Goal: Transaction & Acquisition: Purchase product/service

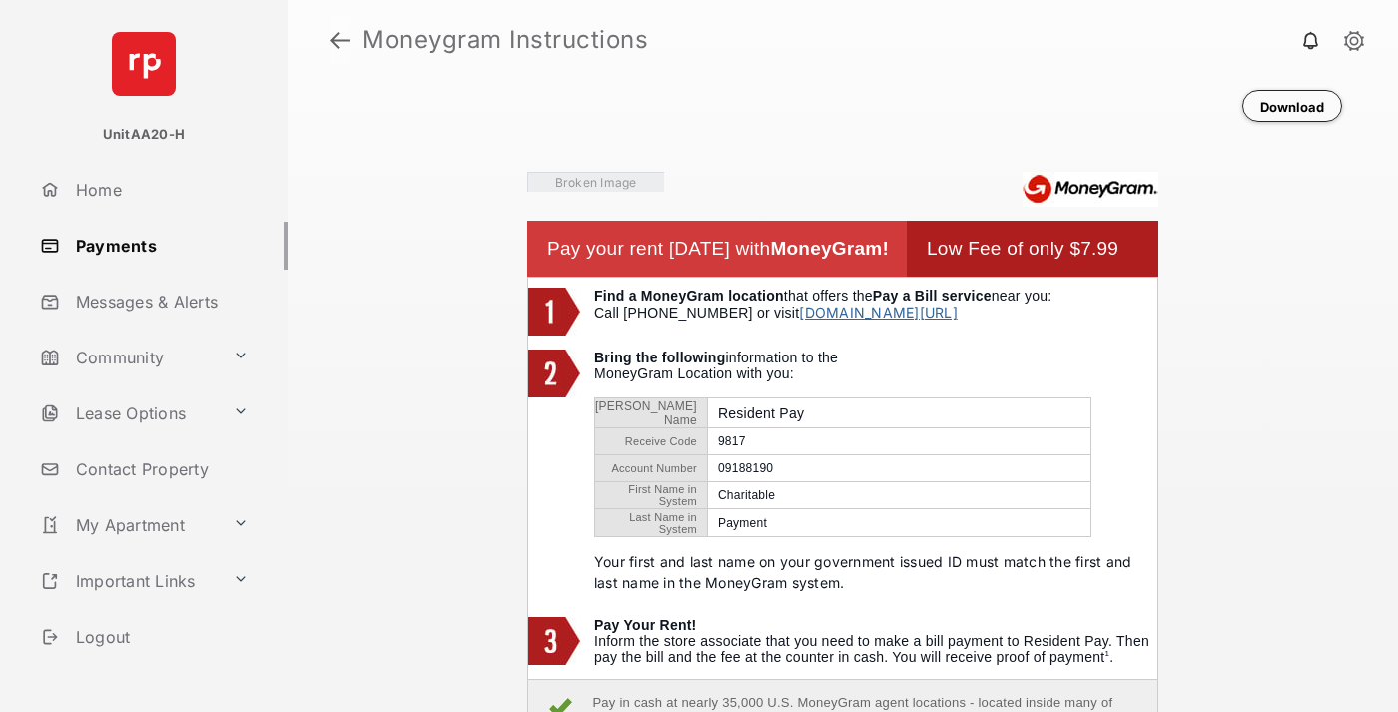
click at [340, 40] on link at bounding box center [340, 40] width 21 height 48
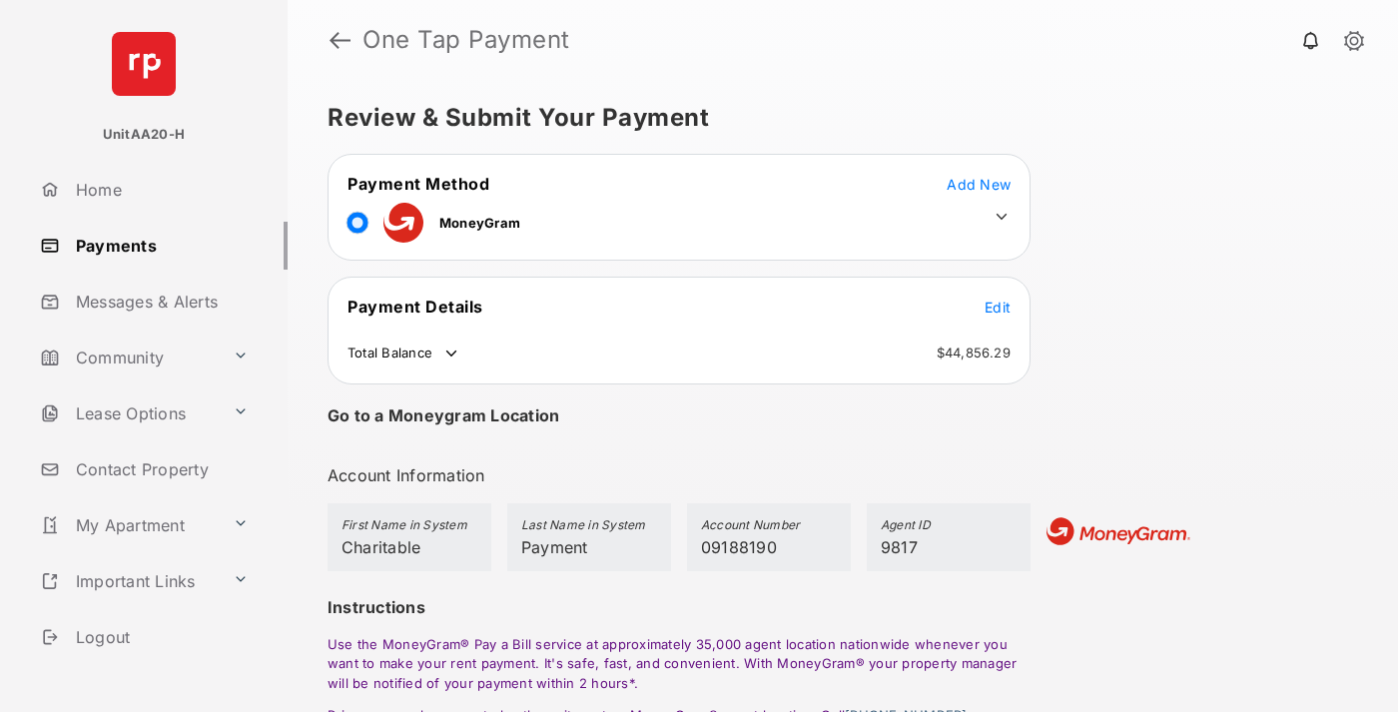
click at [998, 307] on span "Edit" at bounding box center [998, 307] width 26 height 17
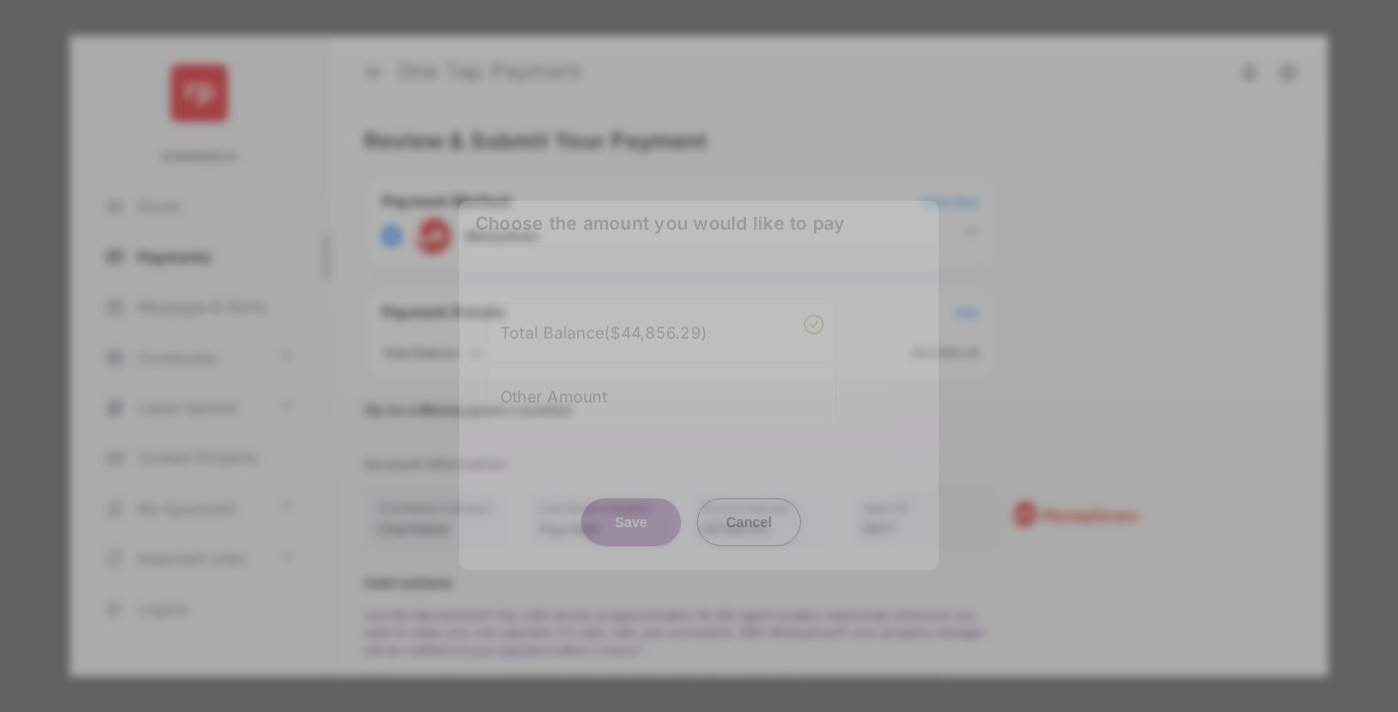
click at [662, 386] on div "Other Amount" at bounding box center [662, 396] width 324 height 34
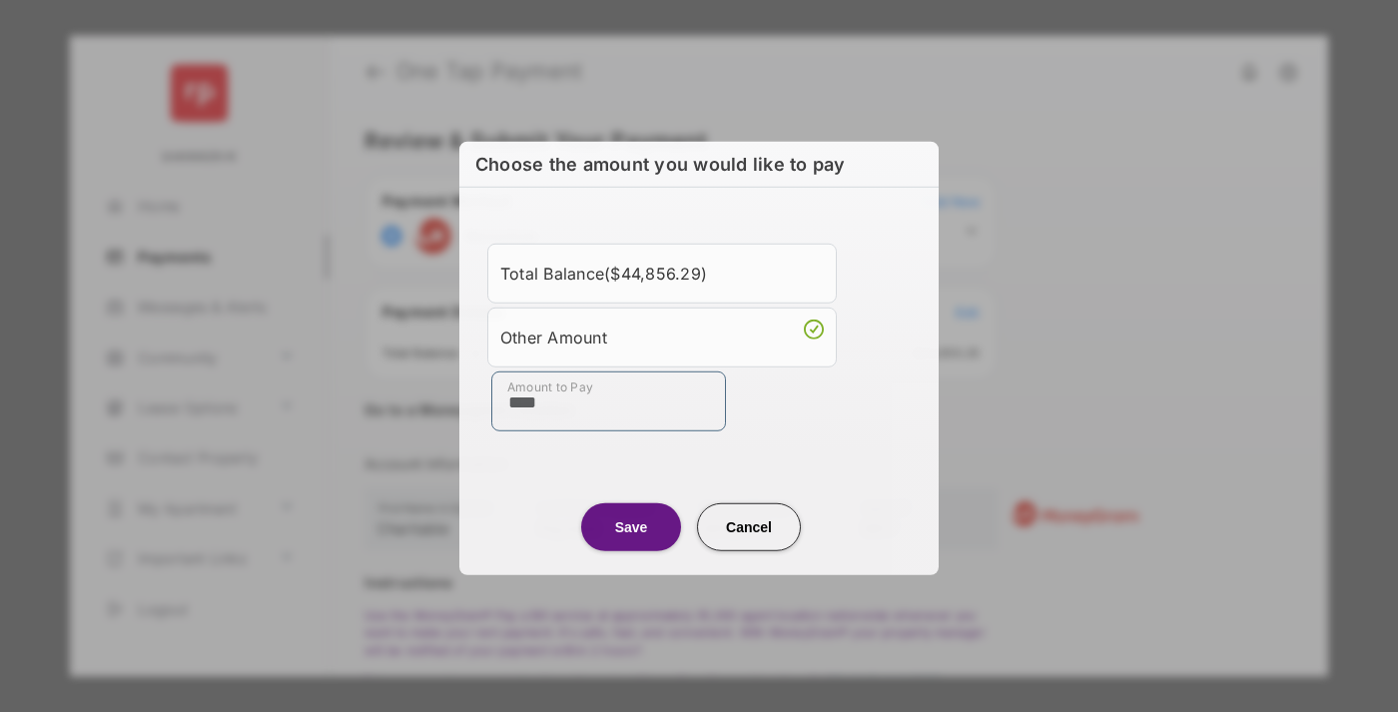
type input "****"
click at [631, 526] on button "Save" at bounding box center [631, 526] width 100 height 48
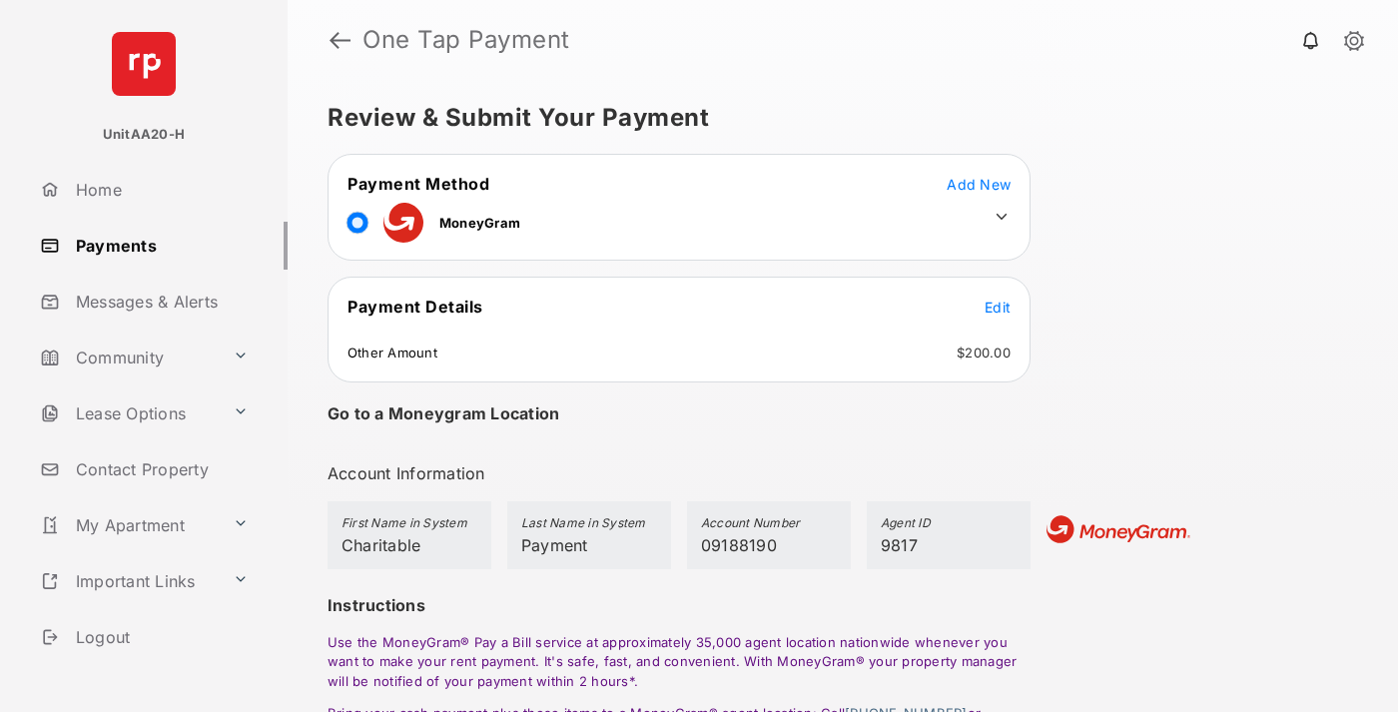
click at [1002, 217] on icon at bounding box center [1002, 217] width 18 height 18
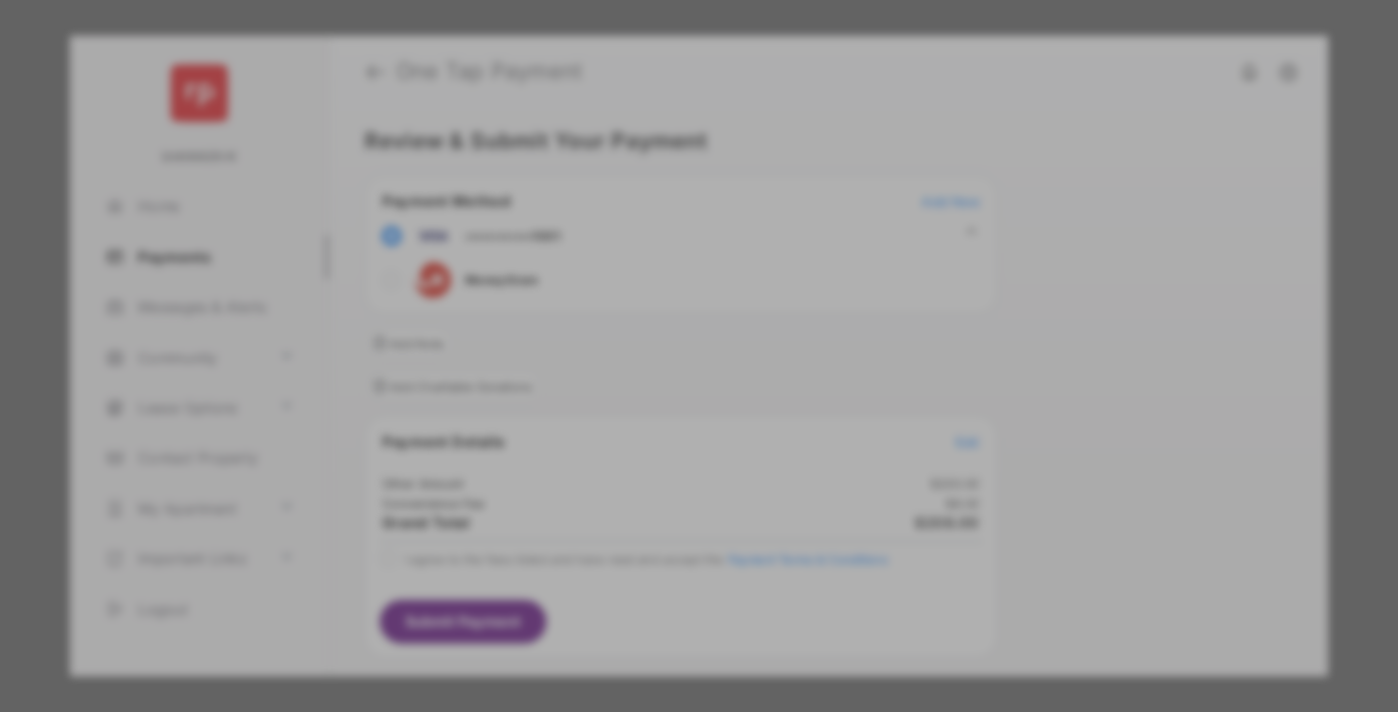
click at [693, 241] on div "Operation Smile" at bounding box center [693, 250] width 284 height 18
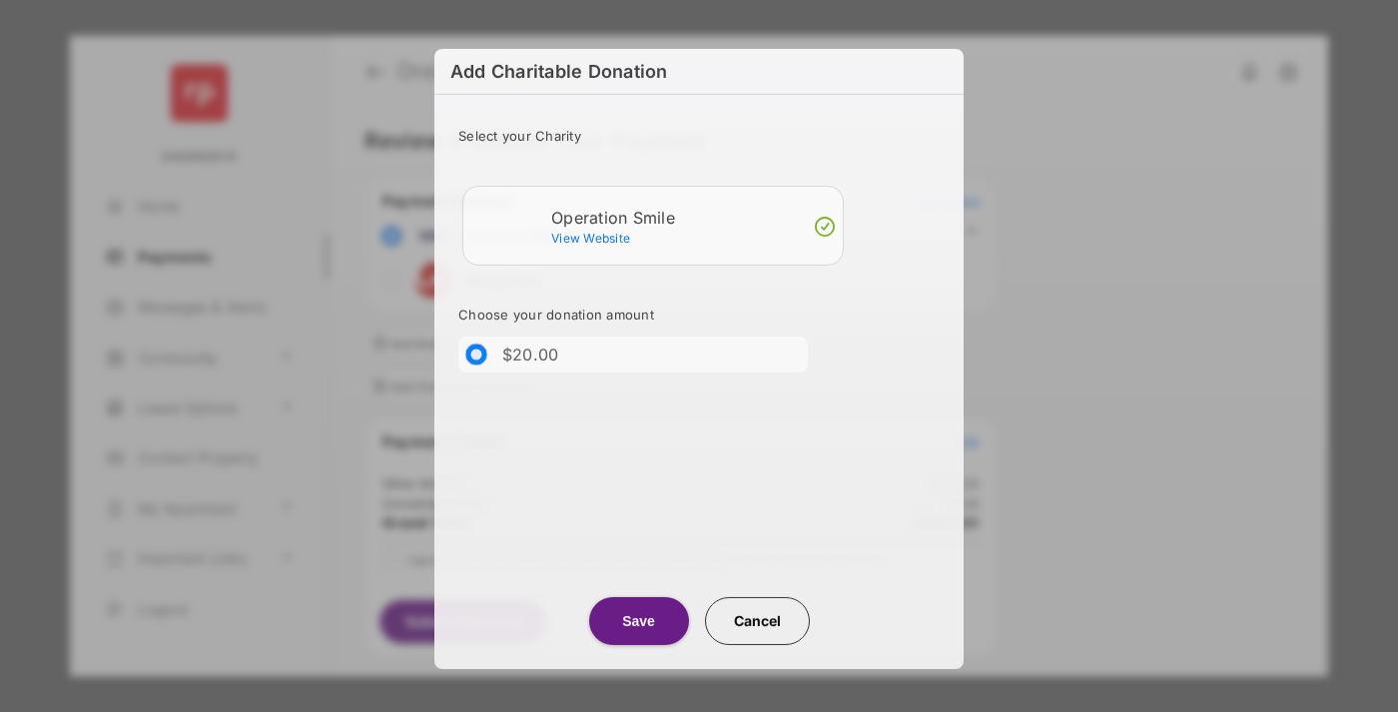
click at [638, 618] on button "Save" at bounding box center [639, 621] width 100 height 48
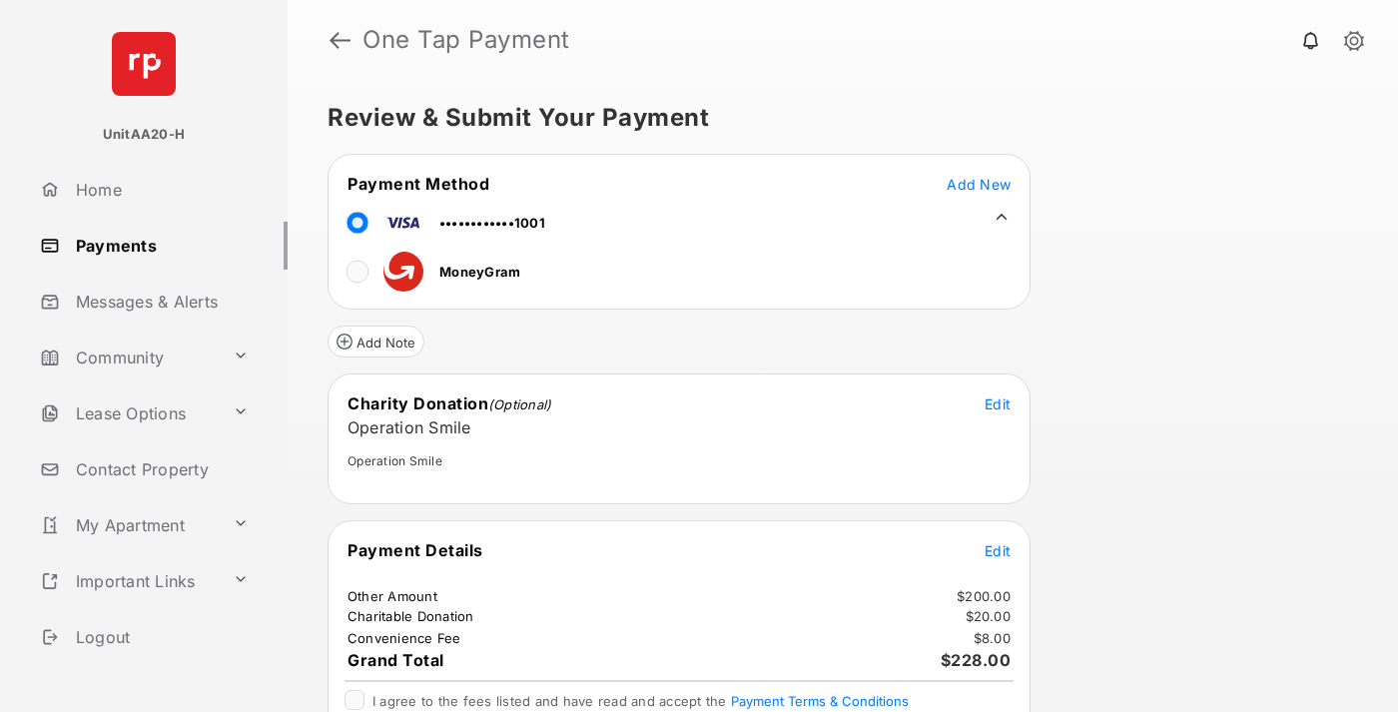
click at [998, 550] on span "Edit" at bounding box center [998, 550] width 26 height 17
